Goal: Task Accomplishment & Management: Use online tool/utility

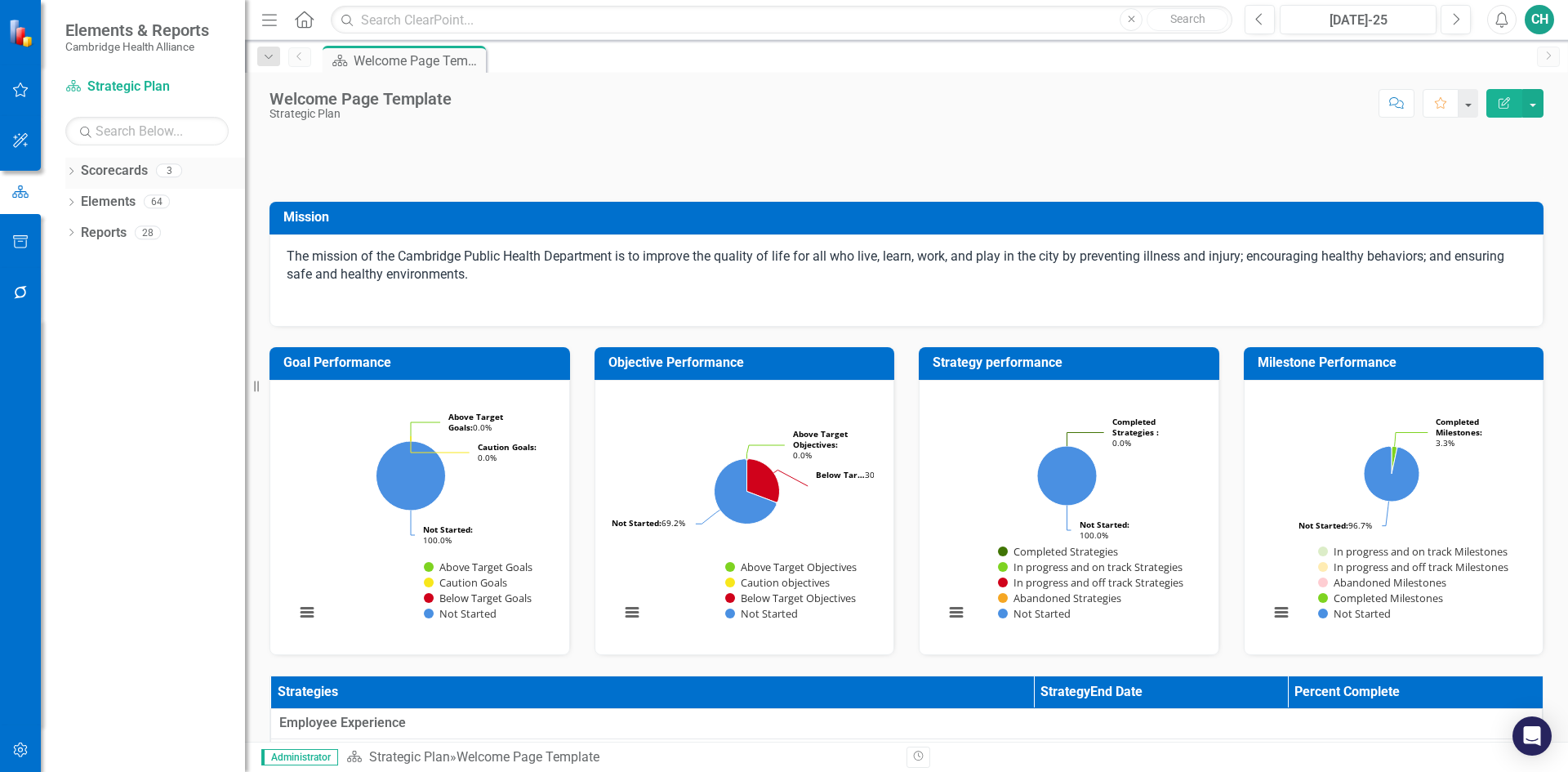
click at [71, 164] on div "Dropdown Scorecards 3" at bounding box center [155, 173] width 180 height 31
click at [74, 174] on icon "Dropdown" at bounding box center [71, 173] width 12 height 9
click at [119, 262] on link "QSD Division Dashboard" at bounding box center [166, 264] width 155 height 19
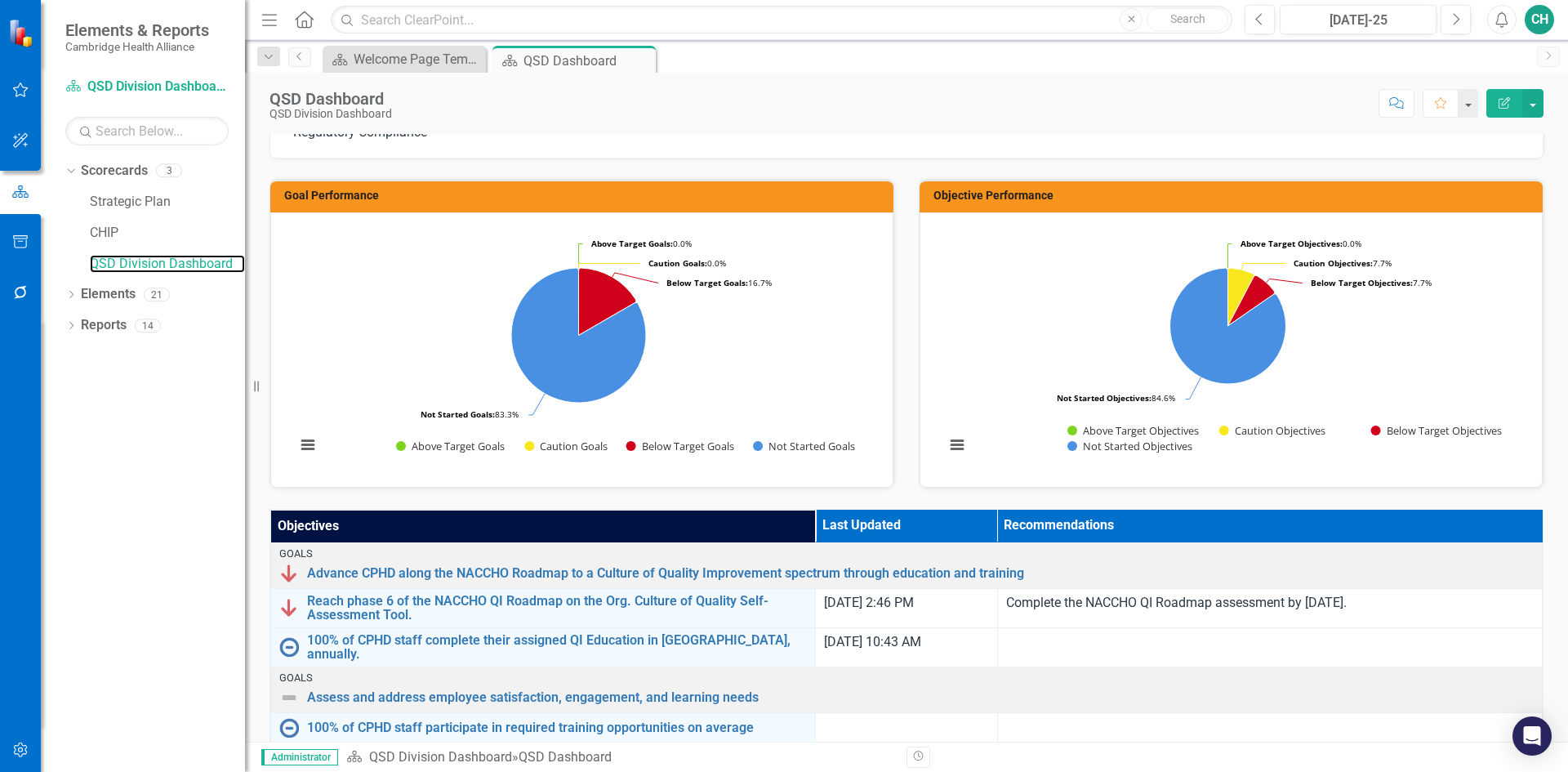
scroll to position [164, 0]
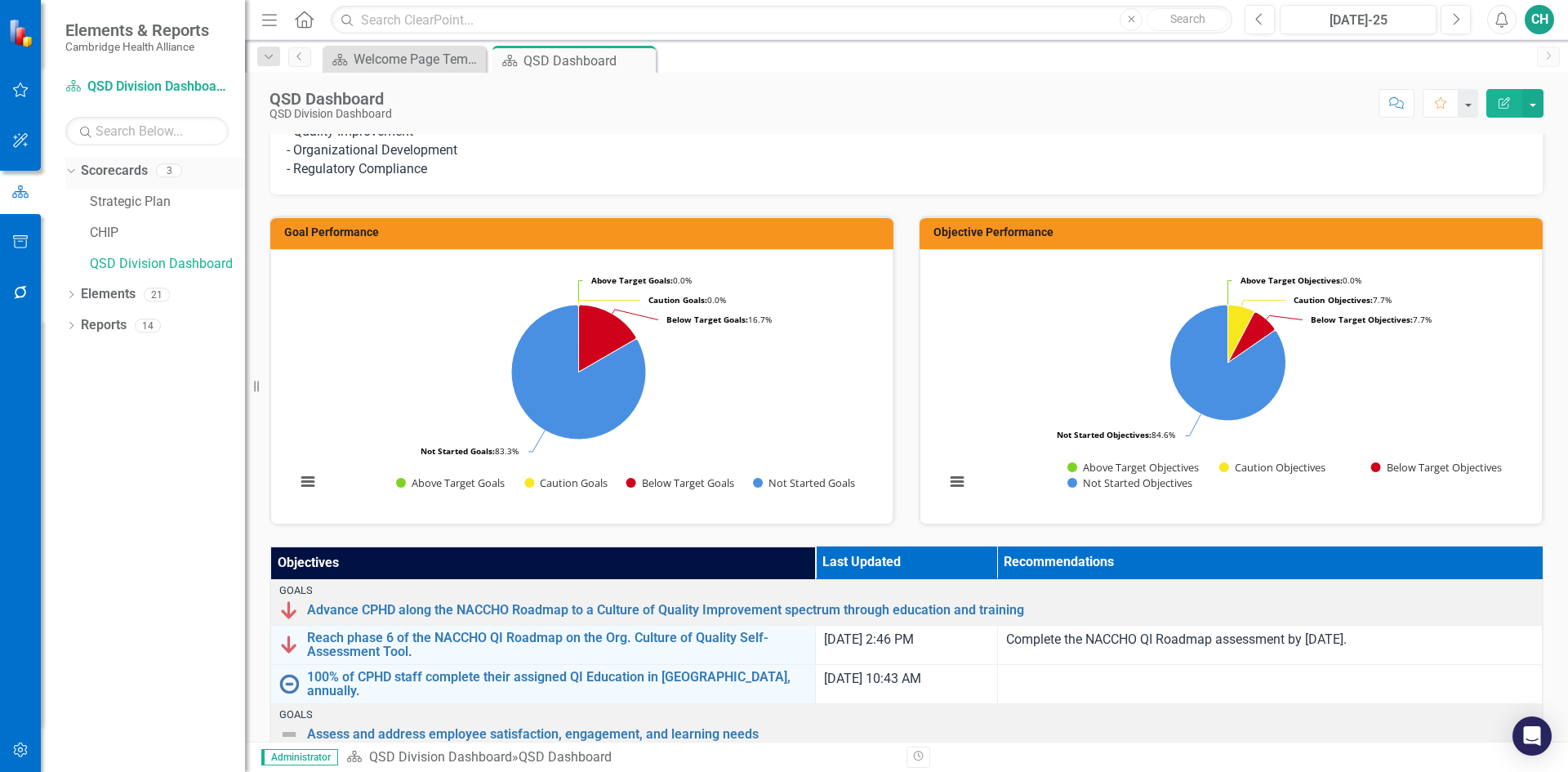
click at [115, 175] on link "Scorecards" at bounding box center [114, 171] width 67 height 19
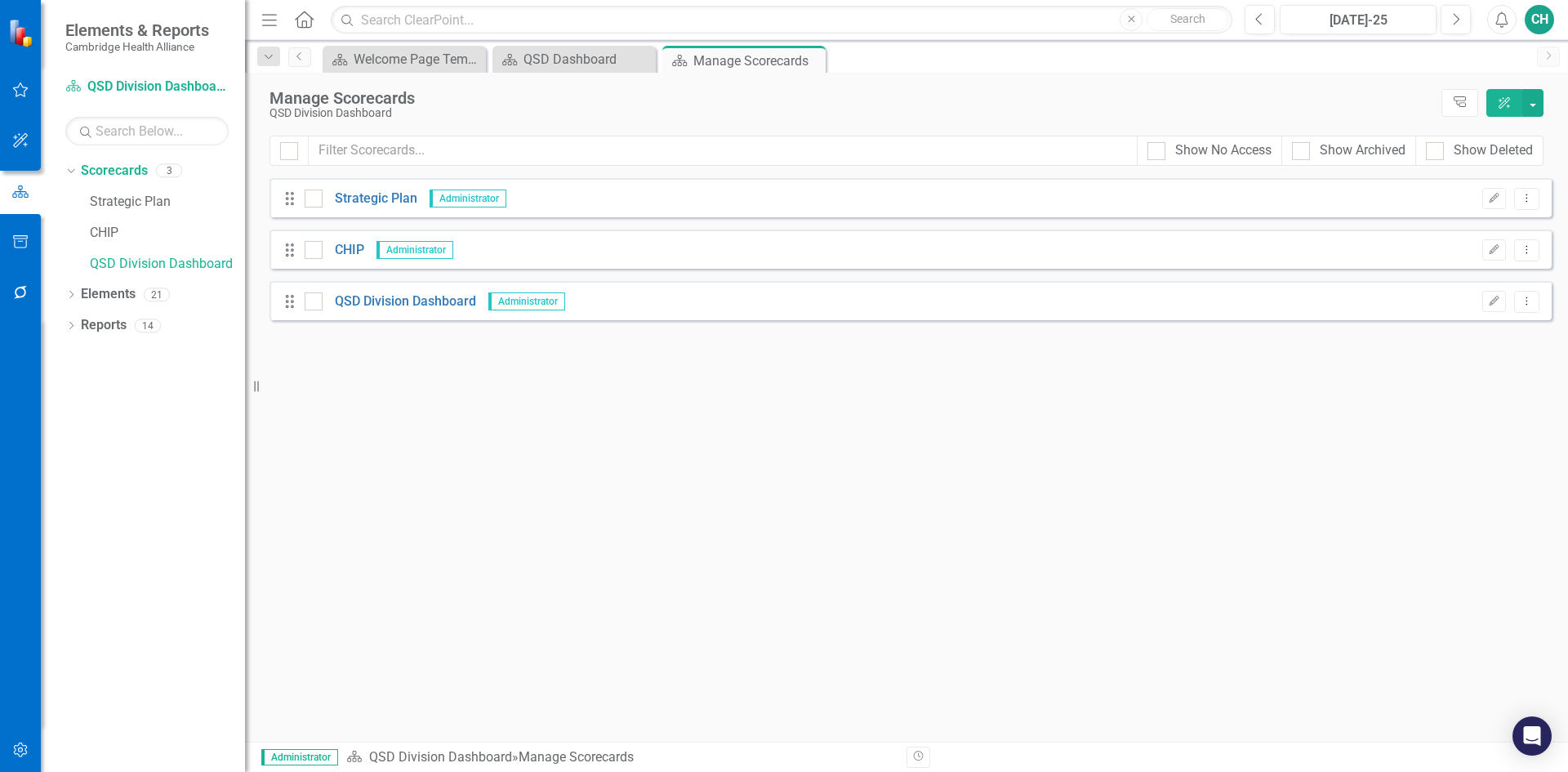
click at [1506, 105] on icon "ClearPoint AI" at bounding box center [1504, 103] width 14 height 12
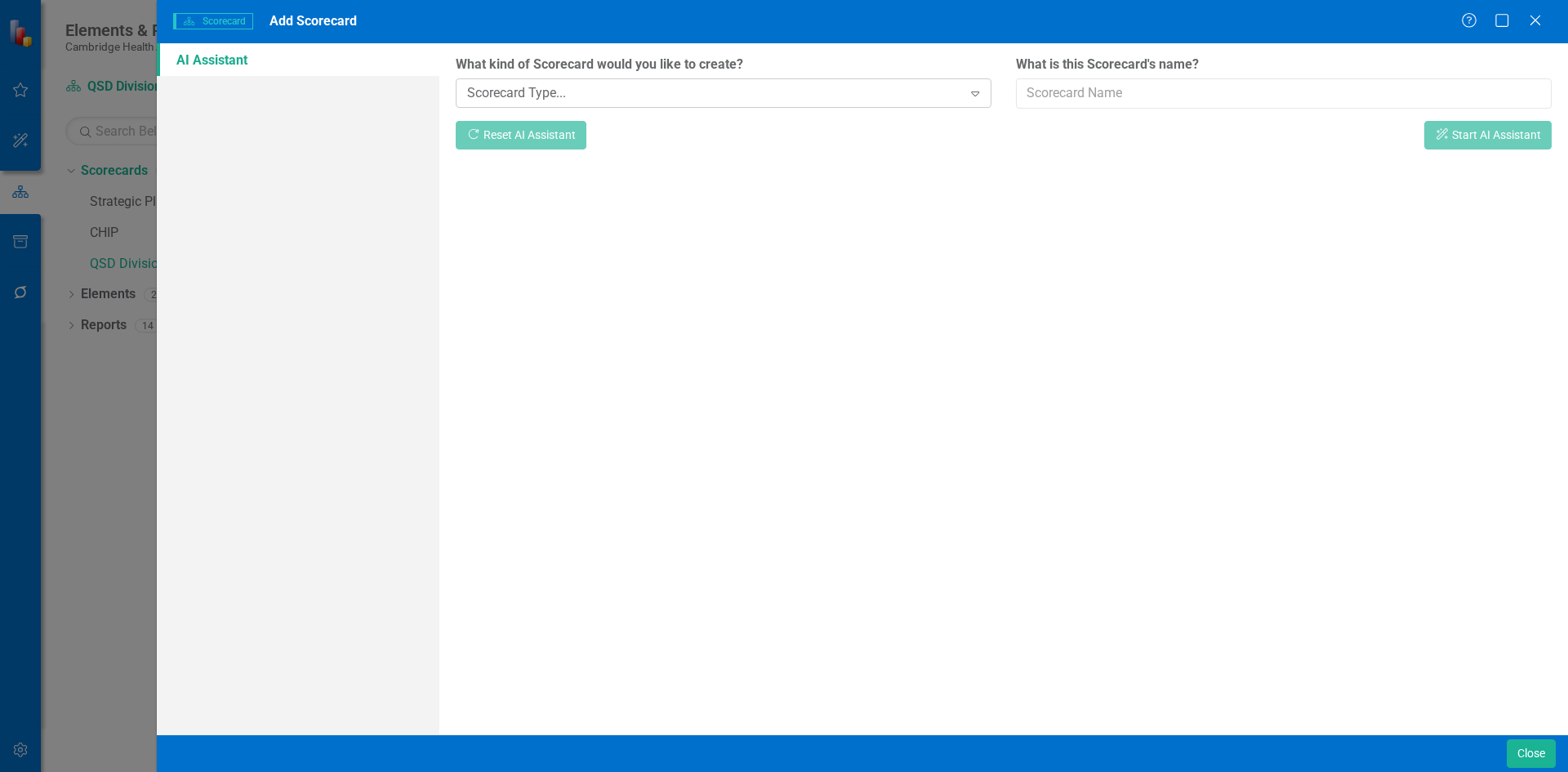
click at [621, 92] on div "Scorecard Type..." at bounding box center [715, 92] width 496 height 19
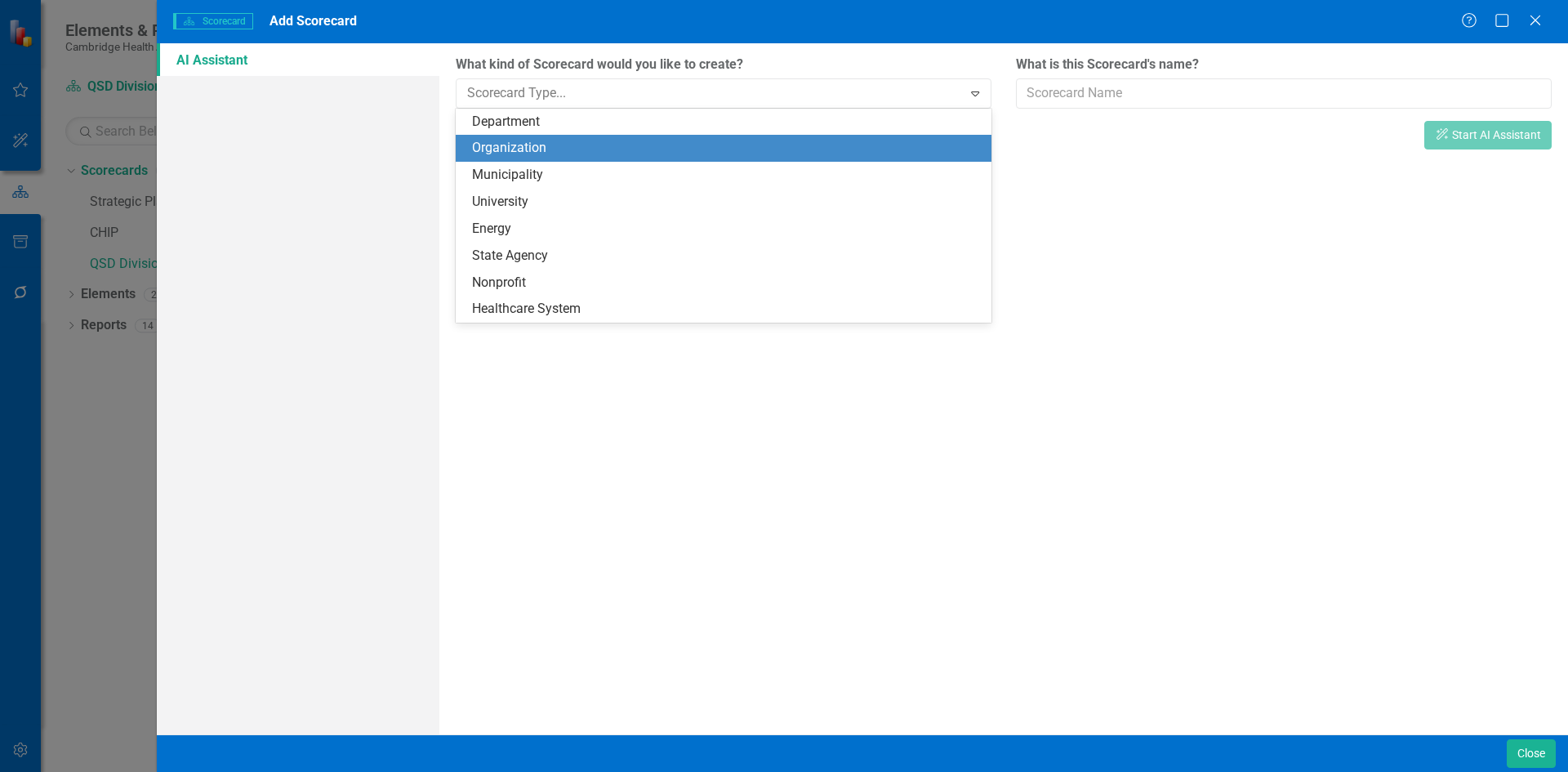
click at [1243, 498] on div "What kind of Scorecard would you like to create? 8 results available. Use Up an…" at bounding box center [1004, 388] width 1129 height 691
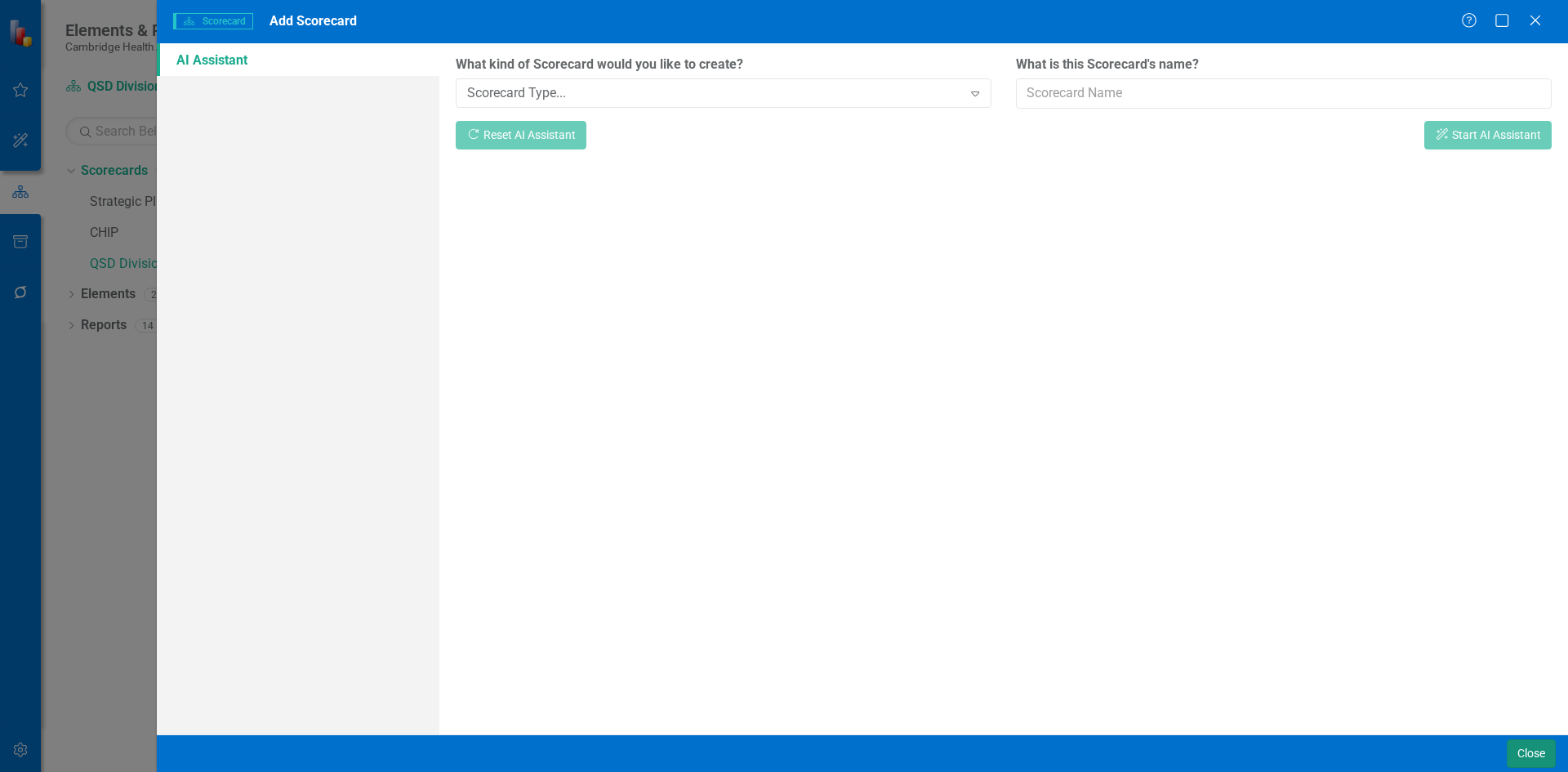
click at [1517, 754] on button "Close" at bounding box center [1530, 753] width 49 height 29
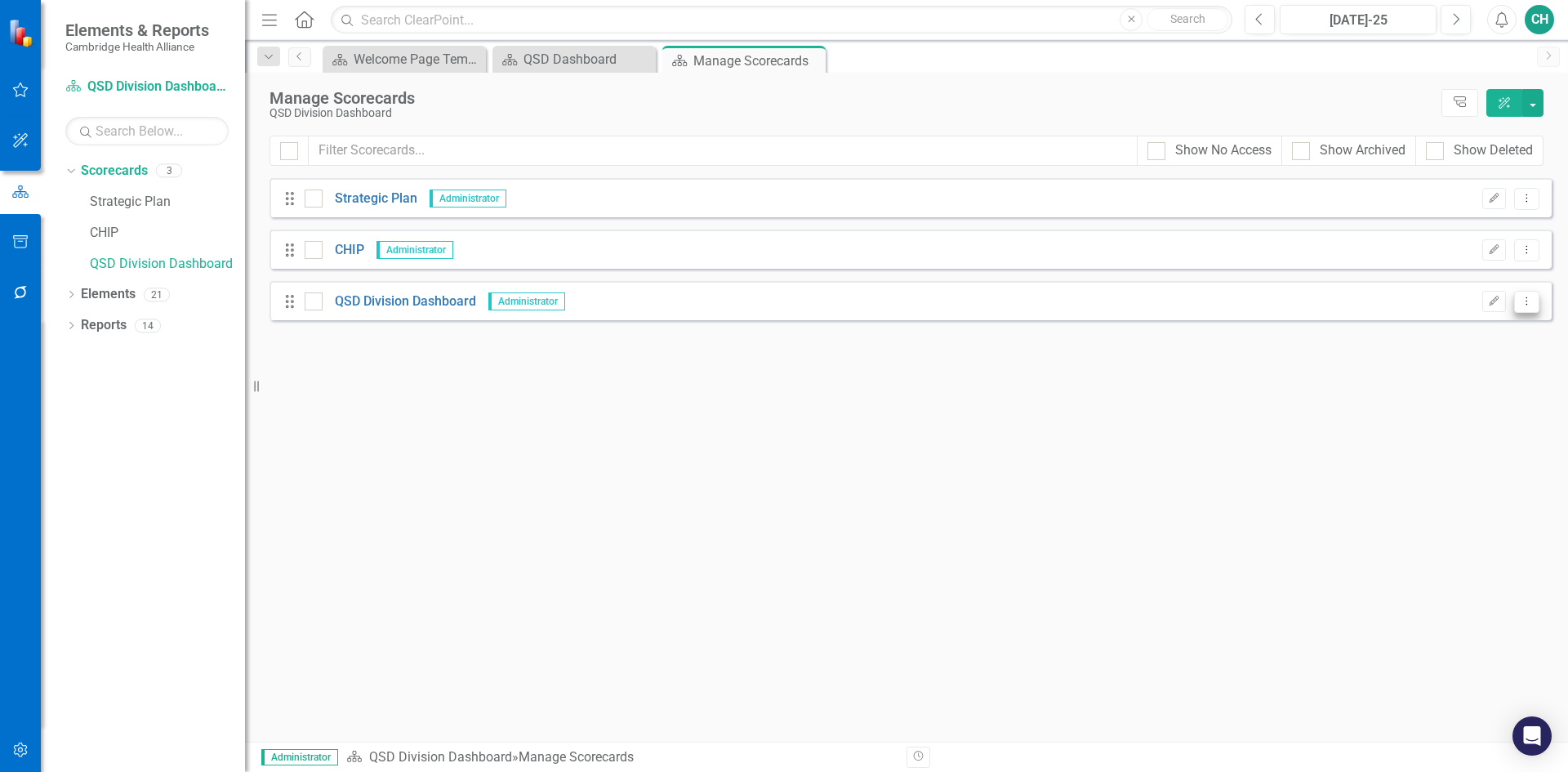
click at [1526, 305] on icon "Dropdown Menu" at bounding box center [1527, 301] width 14 height 11
click at [1507, 353] on link "Copy Duplicate Scorecard" at bounding box center [1448, 359] width 181 height 30
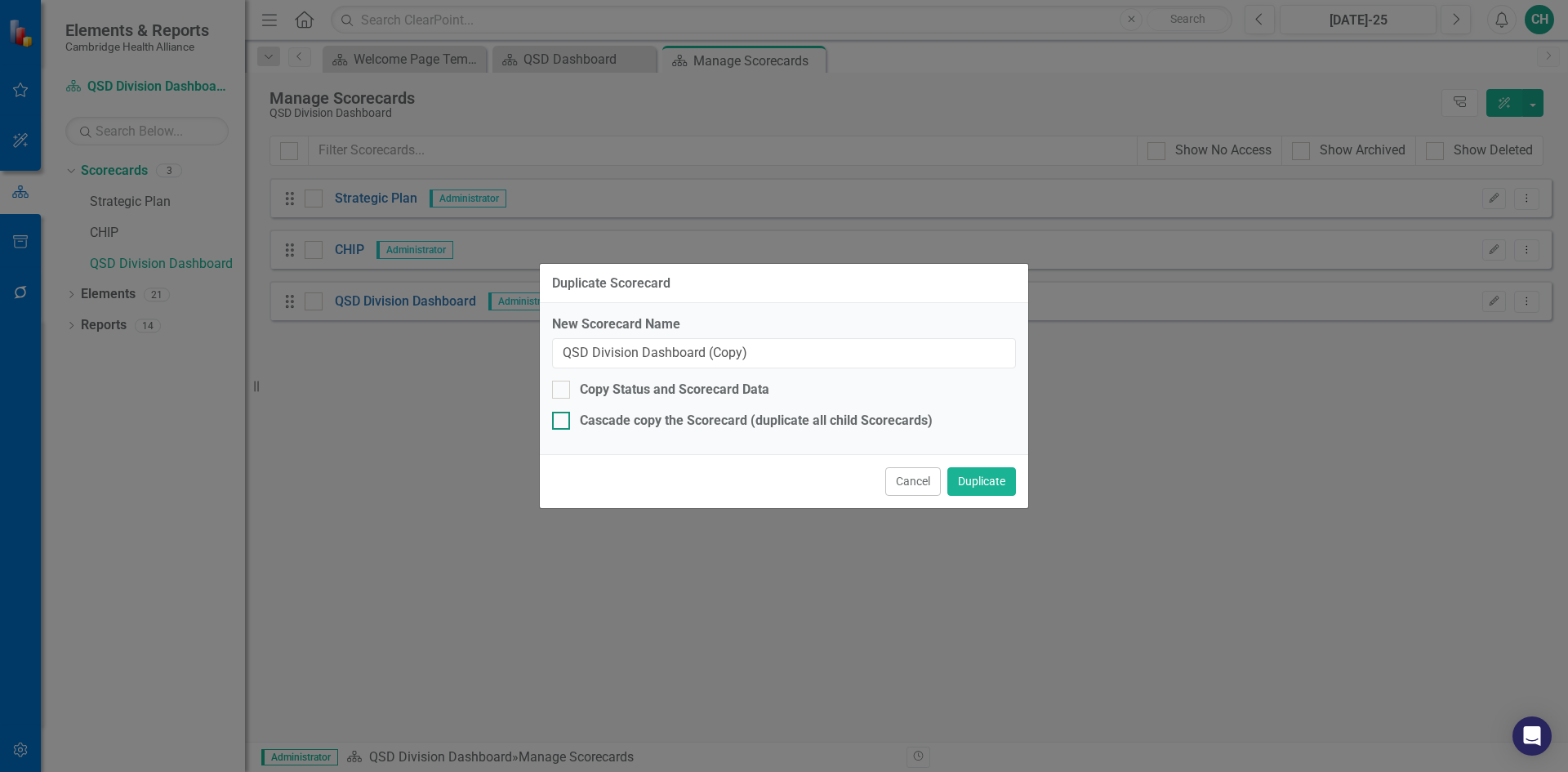
click at [675, 422] on div "Cascade copy the Scorecard (duplicate all child Scorecards)" at bounding box center [756, 420] width 352 height 19
click at [563, 422] on input "Cascade copy the Scorecard (duplicate all child Scorecards)" at bounding box center [557, 417] width 11 height 11
checkbox input "true"
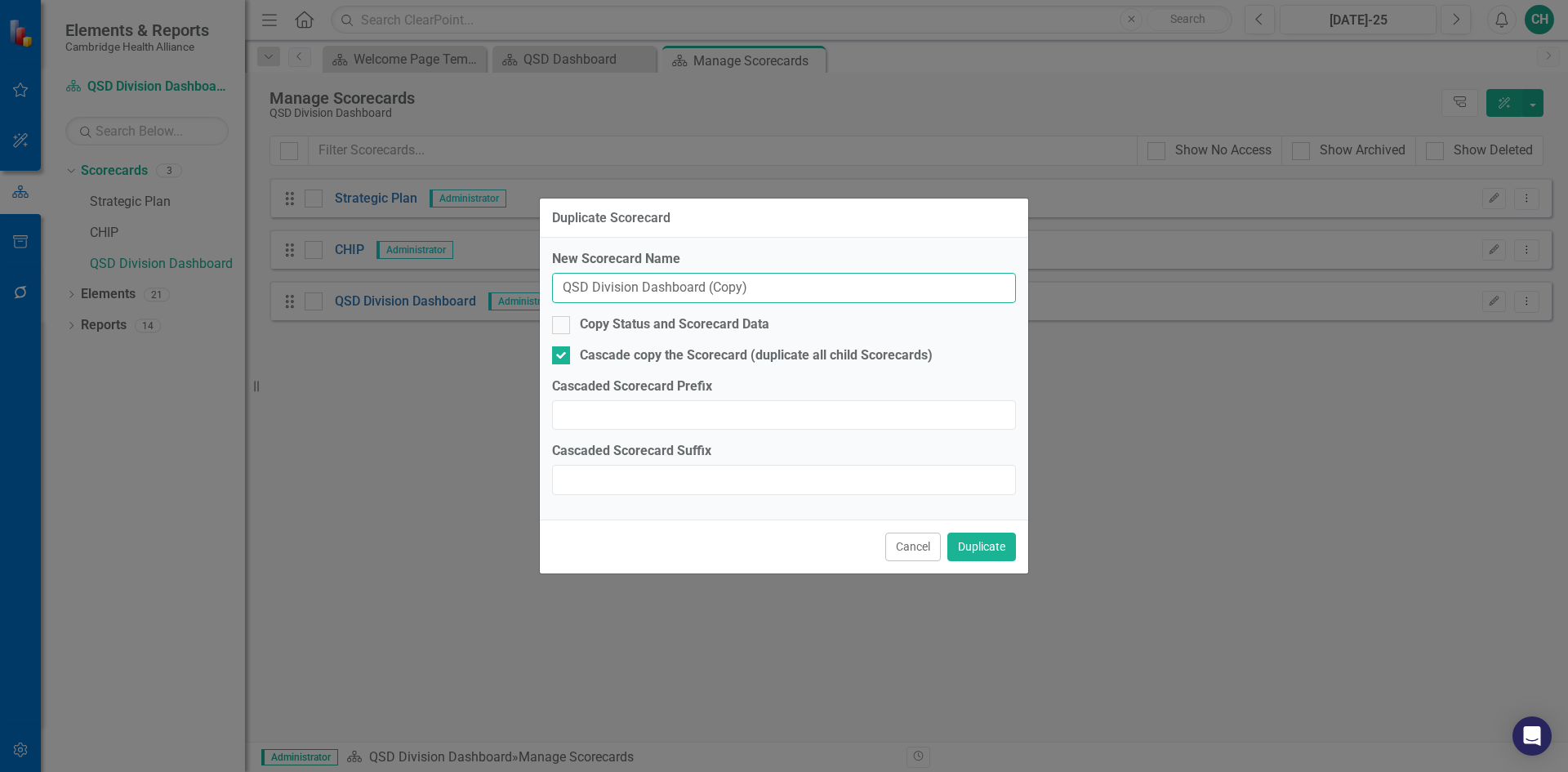
drag, startPoint x: 773, startPoint y: 298, endPoint x: 522, endPoint y: 316, distance: 251.6
click at [522, 316] on div "Duplicate Scorecard New Scorecard Name QSD Division Dashboard (Copy) Copy Statu…" at bounding box center [784, 386] width 1568 height 772
drag, startPoint x: 651, startPoint y: 289, endPoint x: 605, endPoint y: 279, distance: 47.1
click at [605, 279] on input "Youth Wellness Division" at bounding box center [784, 288] width 464 height 30
type input "Youth Engagement Division"
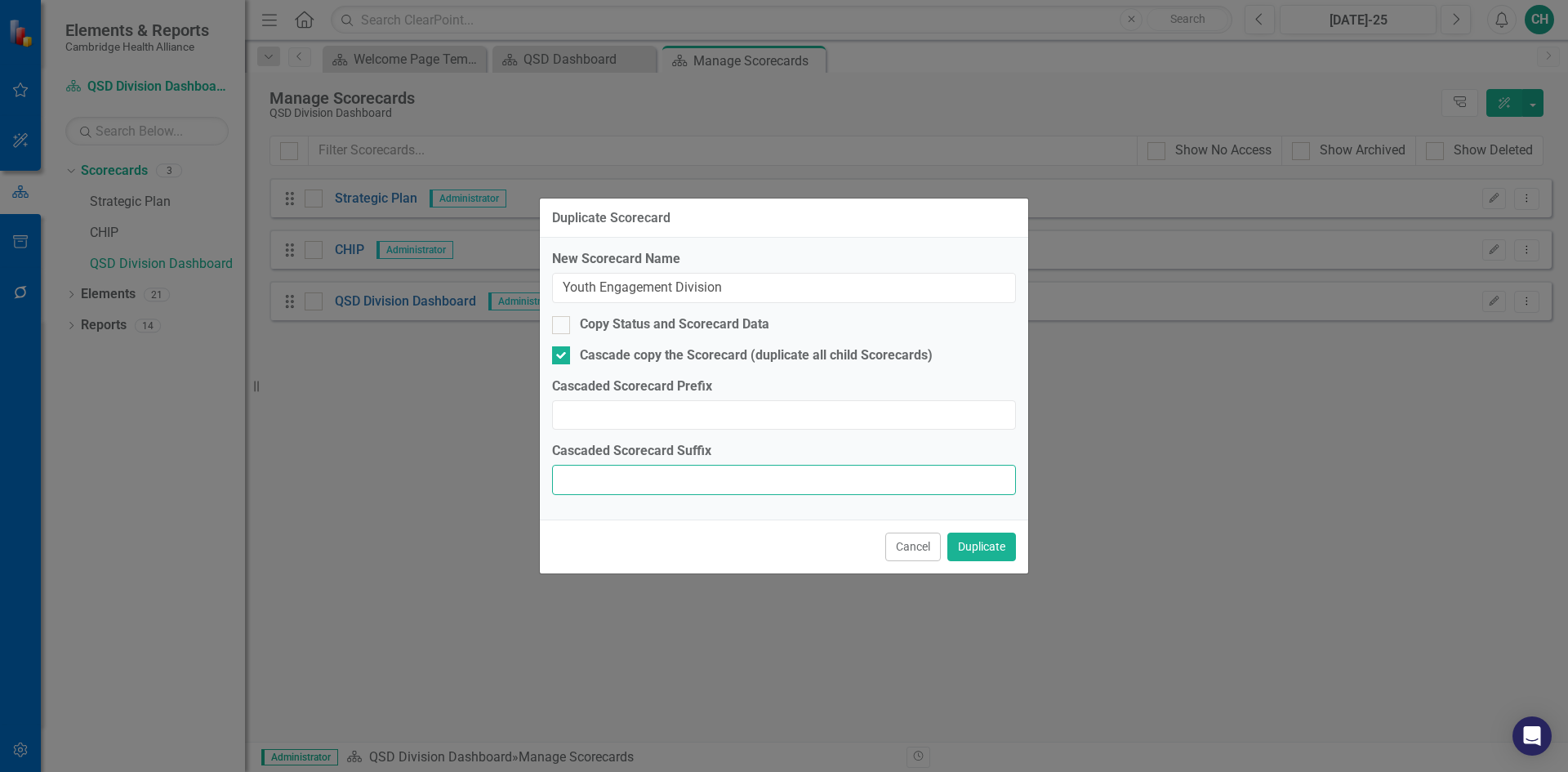
click at [748, 479] on input "Cascaded Scorecard Suffix" at bounding box center [784, 479] width 464 height 30
click at [716, 421] on input "Cascaded Scorecard Prefix" at bounding box center [784, 415] width 464 height 30
type input "Youth Engagement"
click at [986, 540] on button "Duplicate" at bounding box center [981, 547] width 69 height 29
